Goal: Task Accomplishment & Management: Use online tool/utility

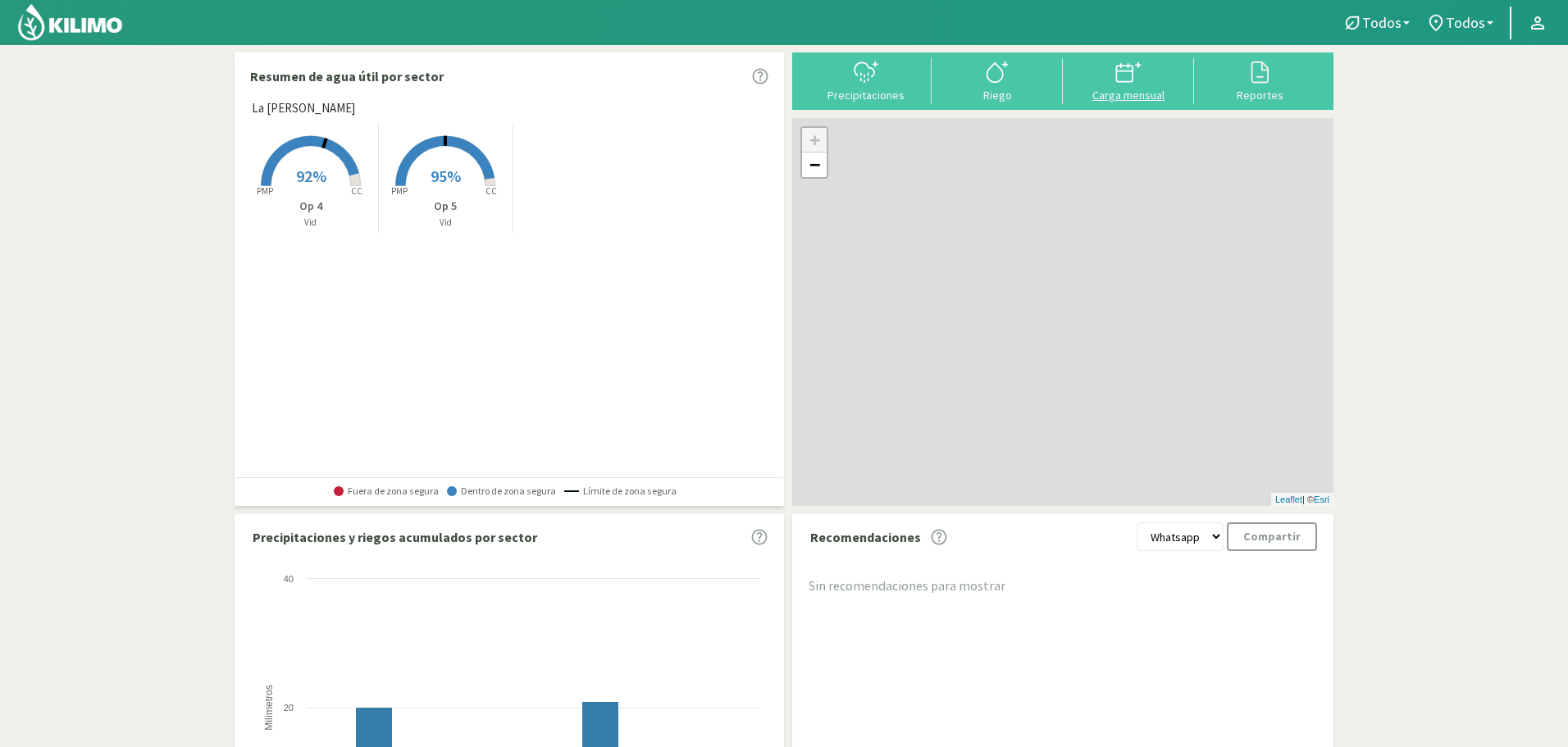
click at [1109, 82] on div at bounding box center [1129, 72] width 121 height 27
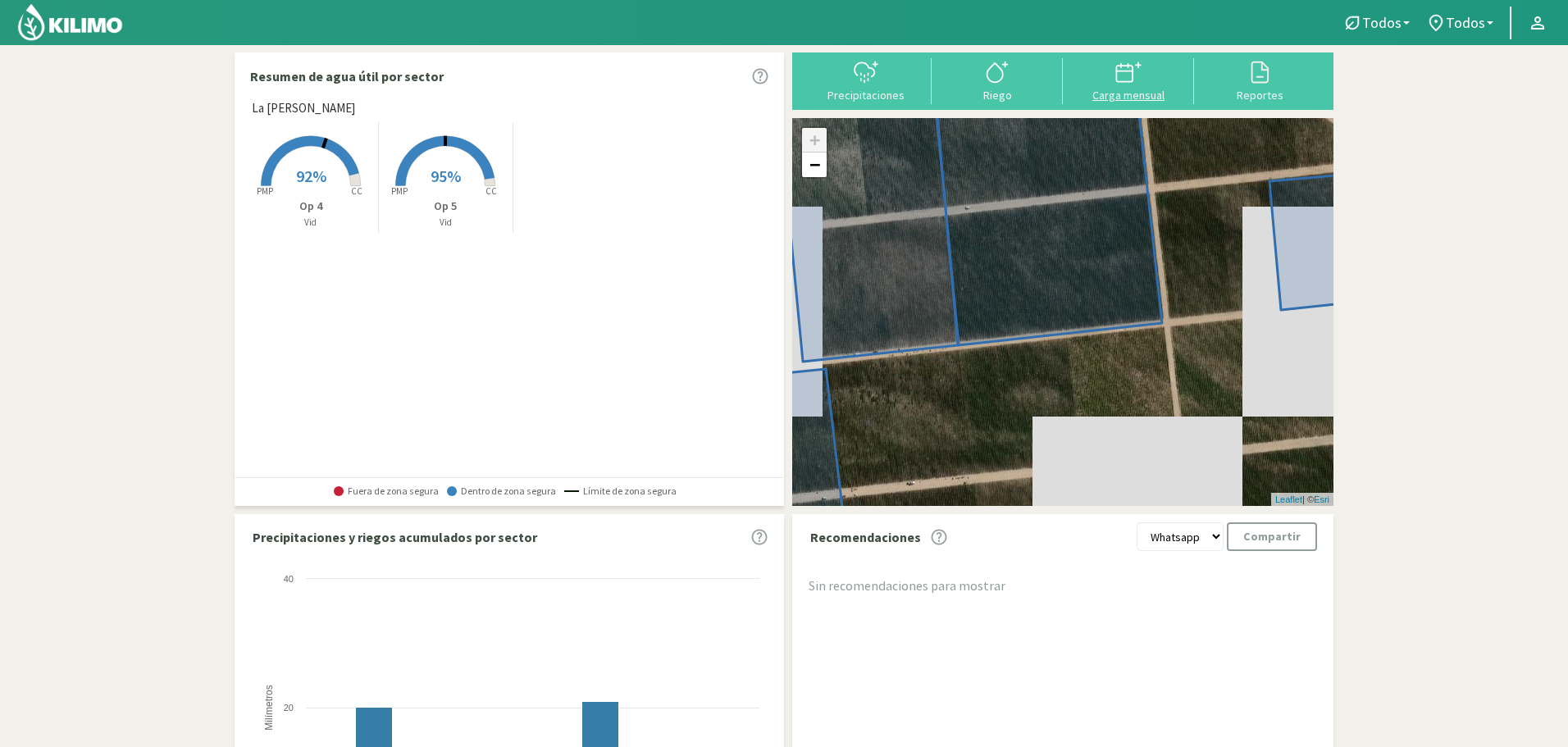
click at [1112, 80] on div at bounding box center [1129, 72] width 121 height 27
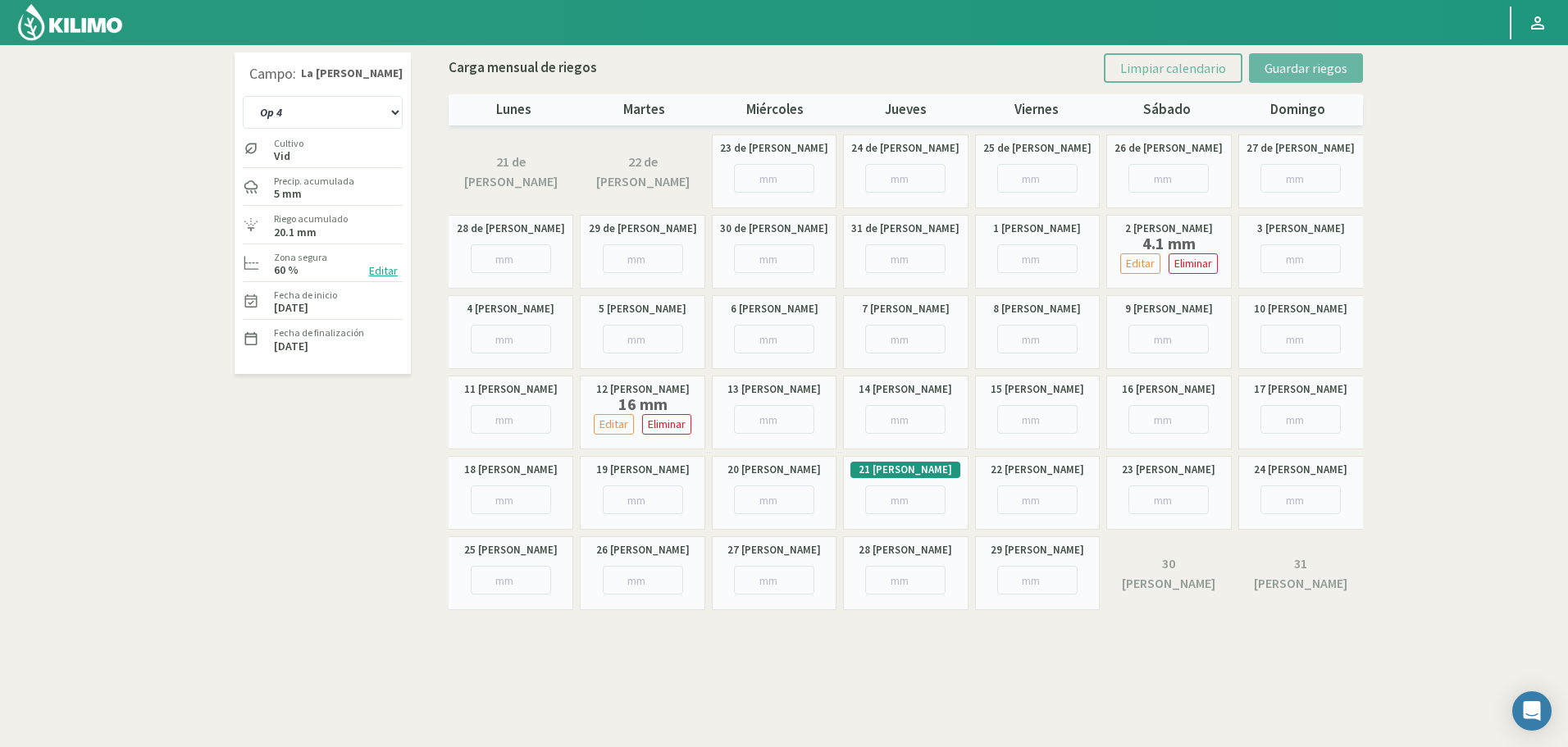
click at [59, 21] on img at bounding box center [69, 23] width 107 height 40
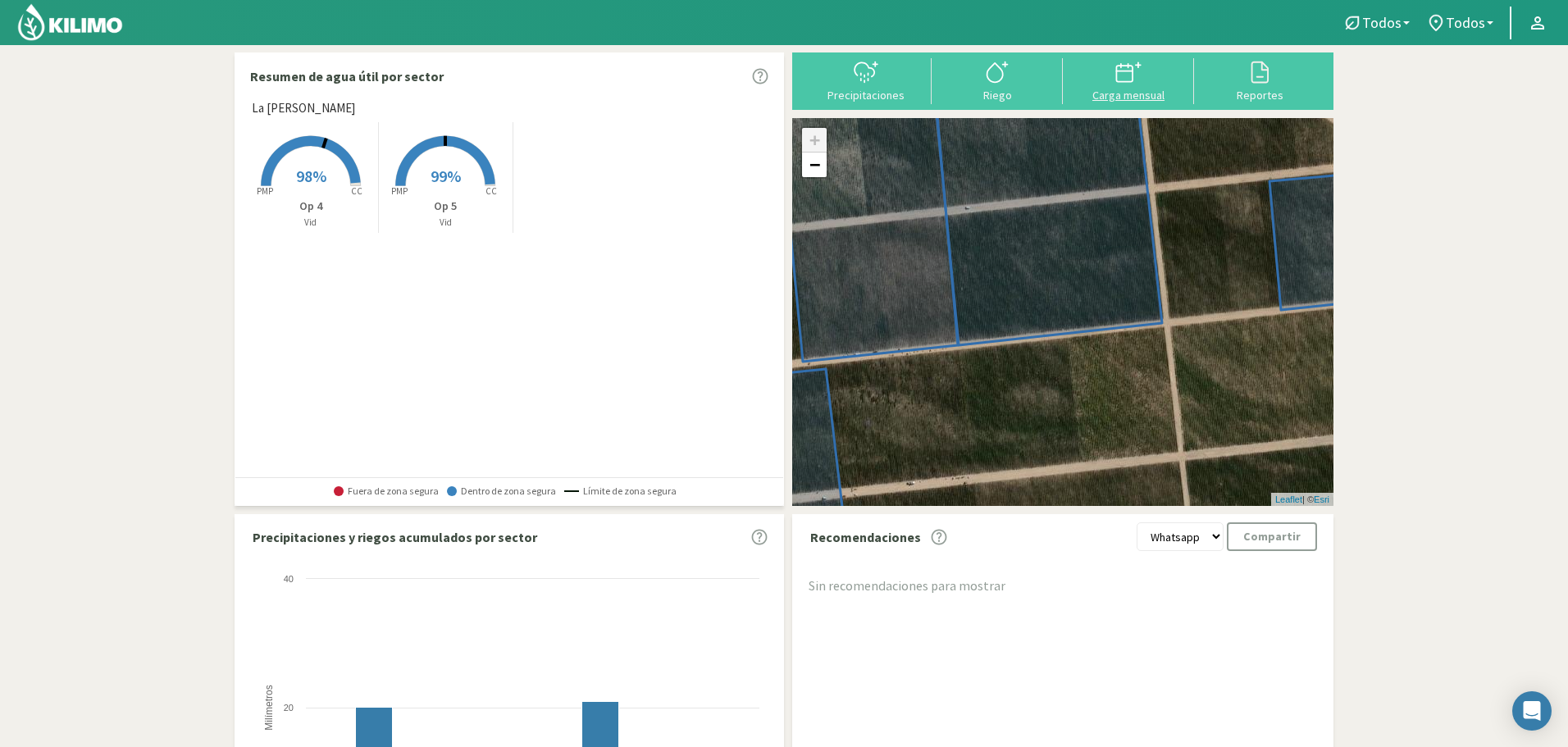
click at [1134, 86] on svg-icon at bounding box center [1129, 82] width 27 height 15
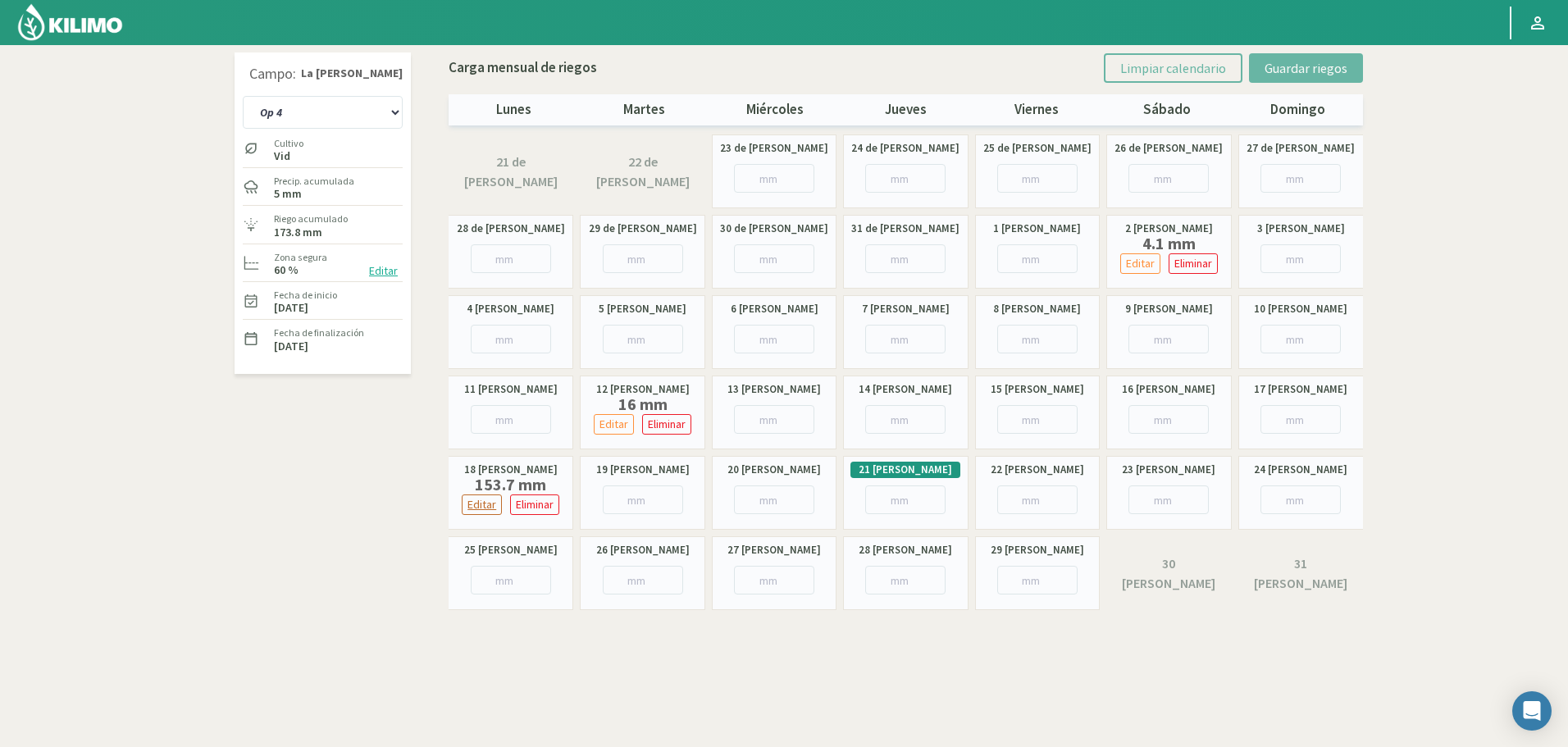
click at [487, 511] on p "Editar" at bounding box center [482, 505] width 28 height 19
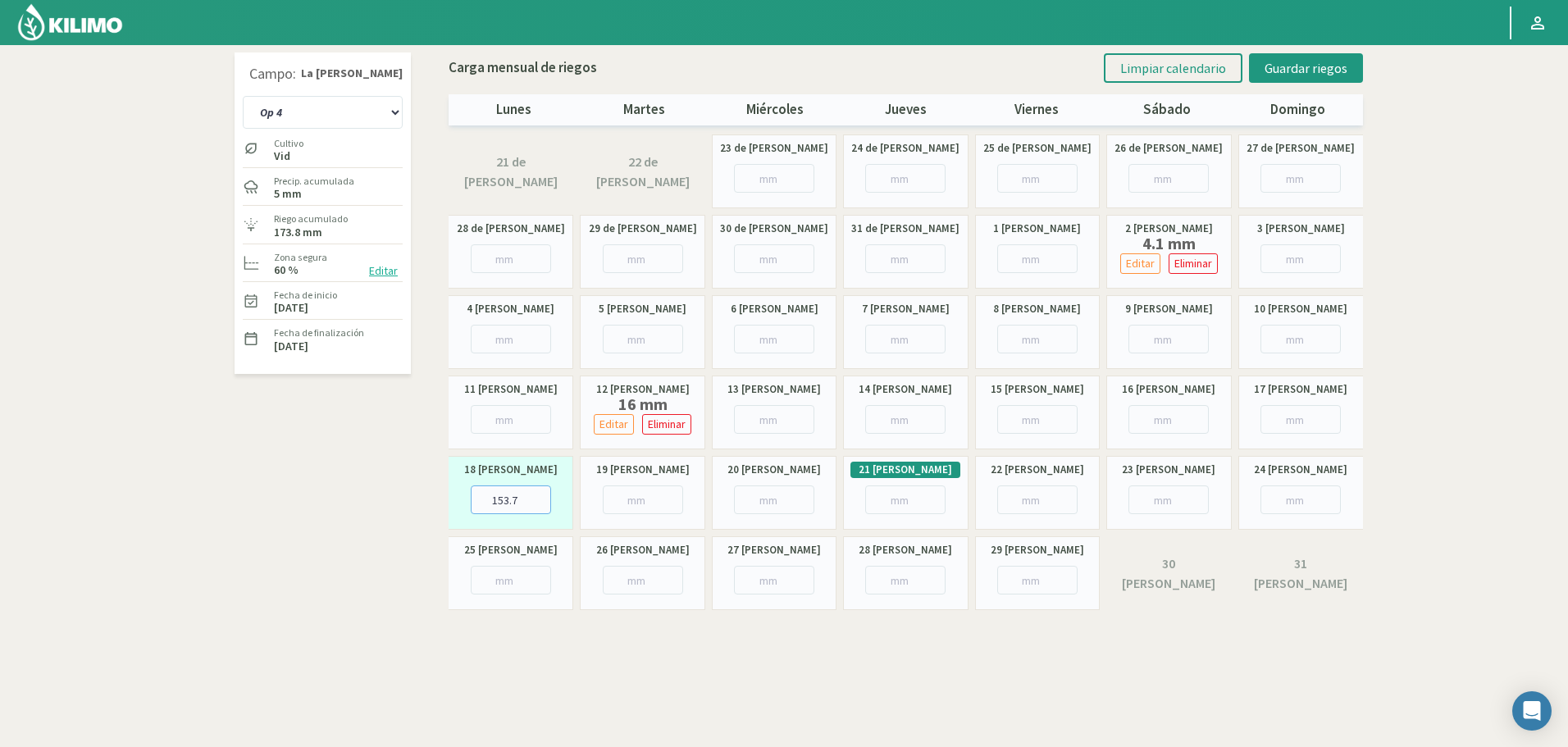
click at [520, 498] on input "153.7" at bounding box center [511, 500] width 81 height 28
type input "15"
type input "15.37"
click at [1294, 63] on span "Guardar riegos" at bounding box center [1305, 67] width 82 height 16
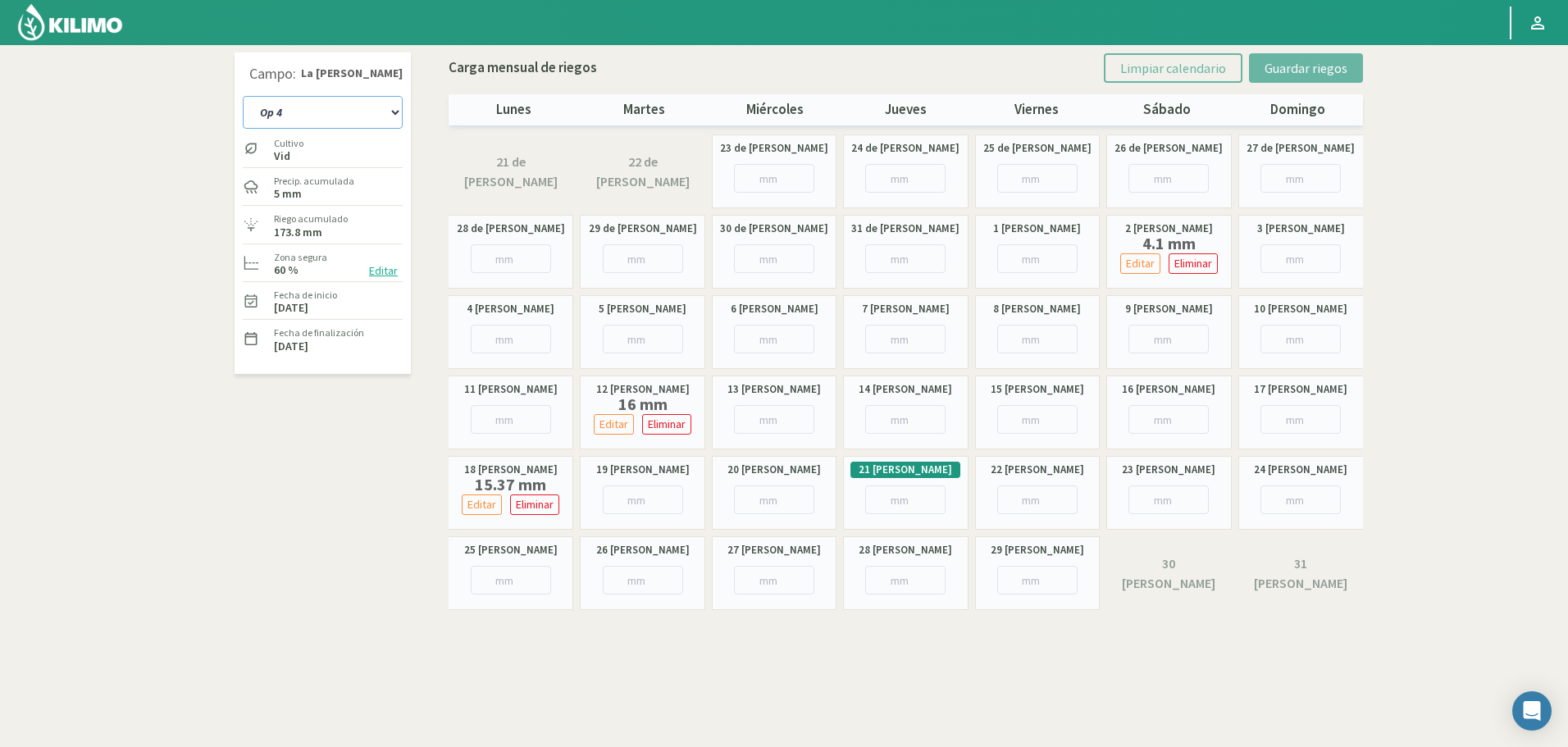
click at [350, 112] on select "Op 4 Op 5" at bounding box center [322, 112] width 160 height 33
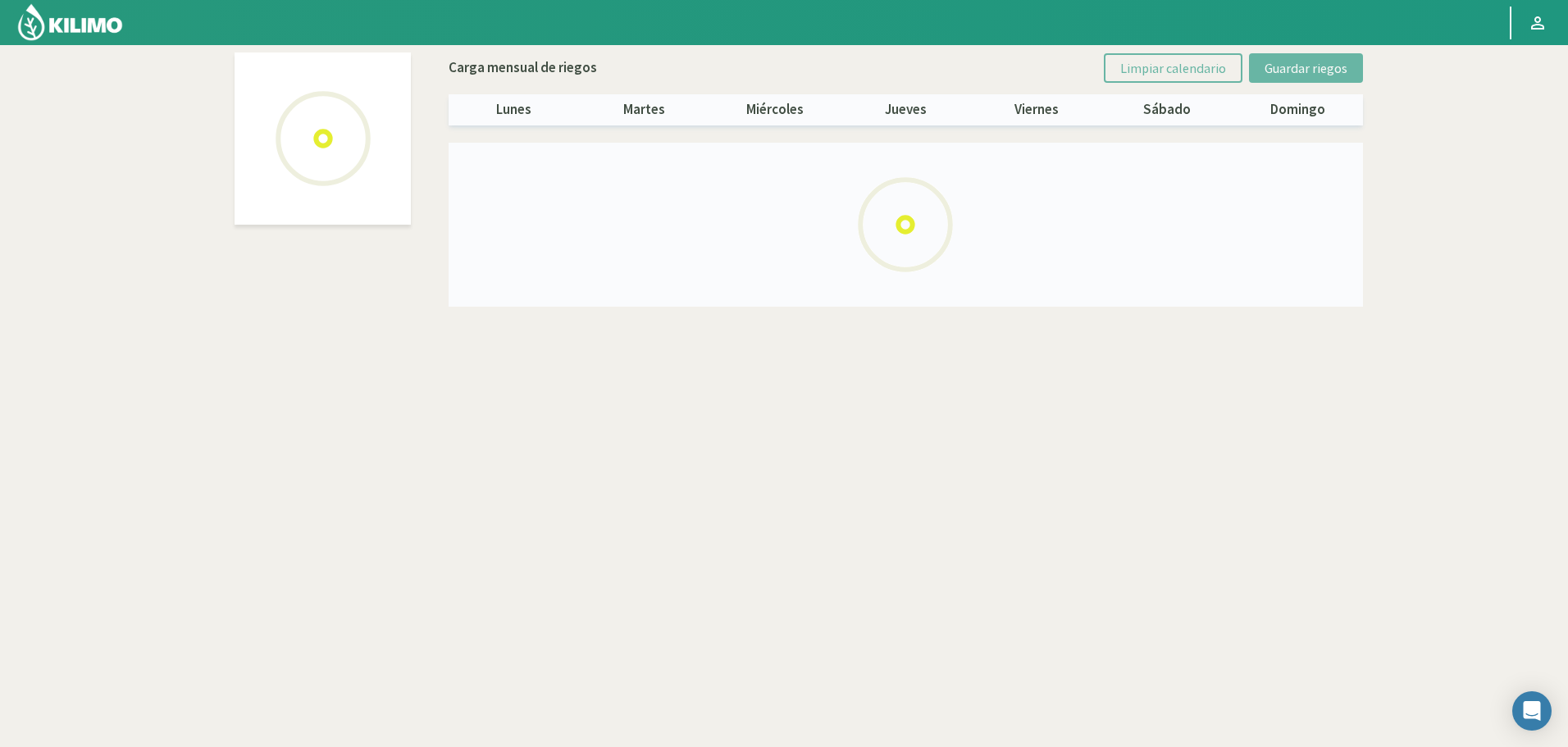
select select "1: Object"
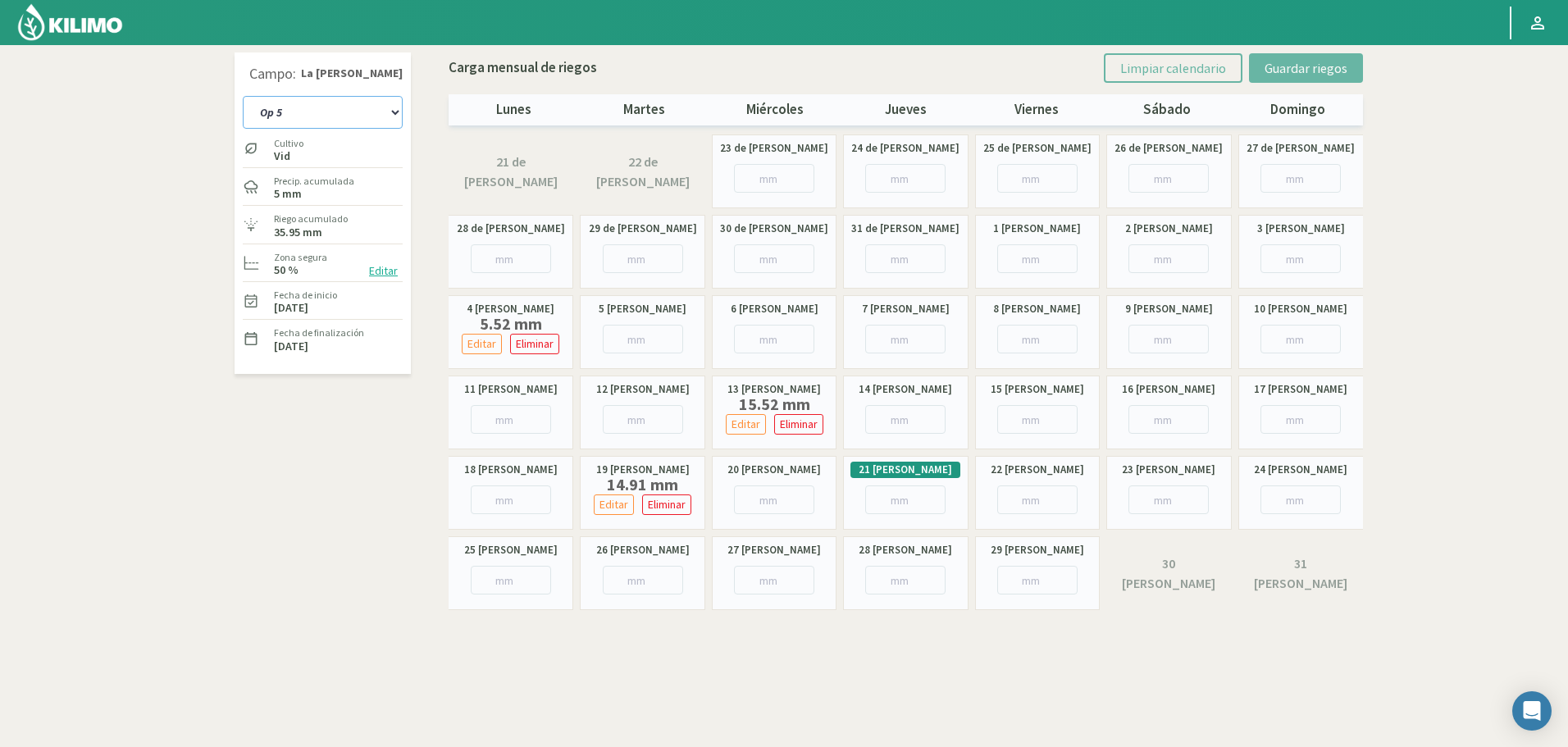
click at [332, 114] on select "Op 4 Op 5" at bounding box center [322, 112] width 160 height 33
